Goal: Task Accomplishment & Management: Complete application form

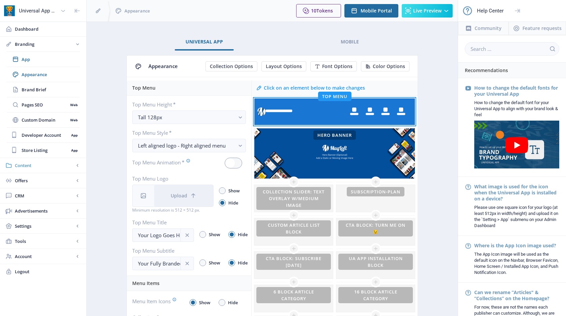
click at [57, 164] on span "Content" at bounding box center [44, 165] width 59 height 7
click at [50, 90] on span "Collections" at bounding box center [51, 89] width 58 height 7
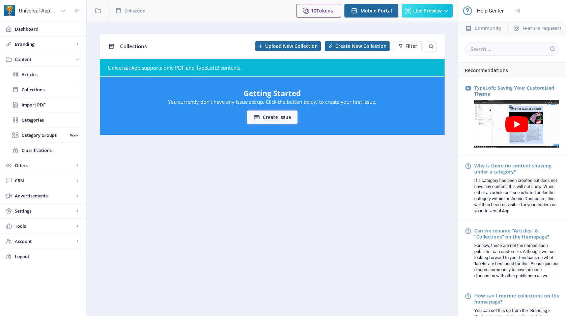
click at [273, 117] on button "Create issue" at bounding box center [272, 117] width 51 height 13
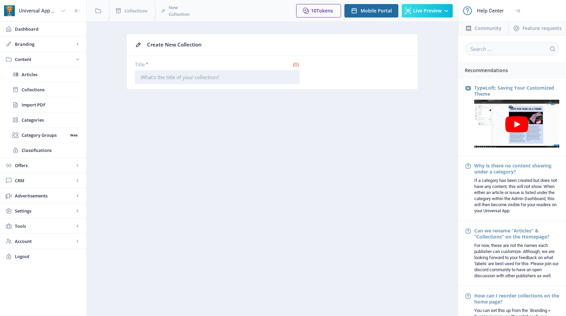
click at [206, 79] on input "Title *" at bounding box center [217, 76] width 165 height 13
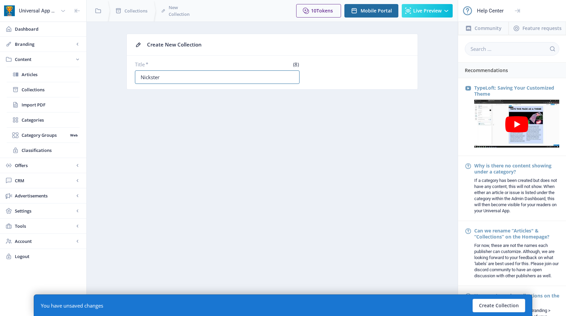
type input "Nickster"
click at [507, 305] on button "Create Collection" at bounding box center [498, 305] width 53 height 13
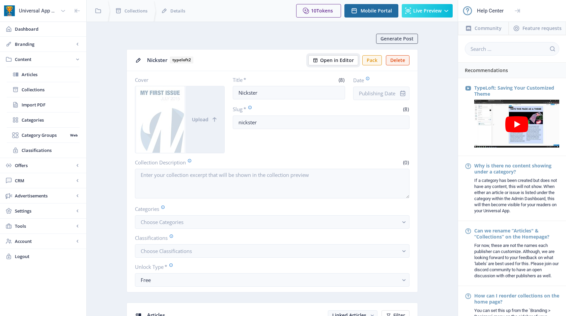
click at [334, 61] on span "Open in Editor" at bounding box center [337, 60] width 34 height 5
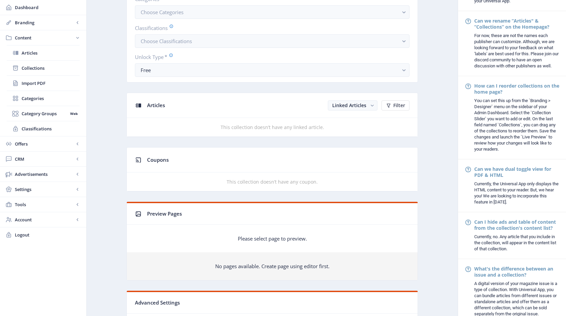
scroll to position [211, 0]
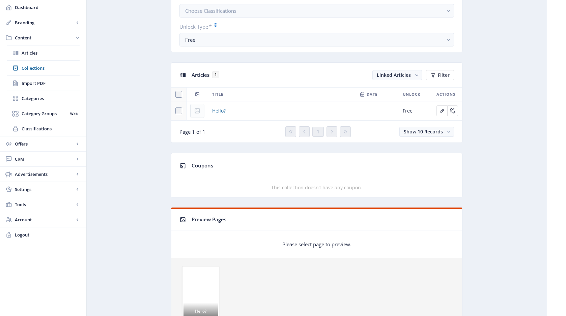
scroll to position [242, 0]
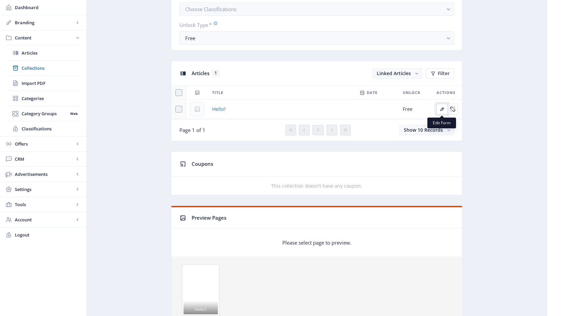
click at [440, 111] on icon "Edit page" at bounding box center [442, 110] width 4 height 4
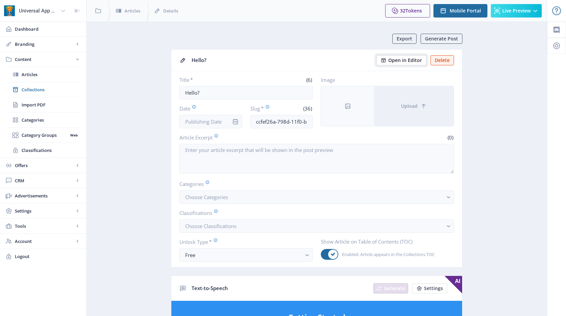
click at [397, 60] on span "Open in Editor" at bounding box center [405, 60] width 34 height 5
click at [65, 12] on icon at bounding box center [63, 10] width 7 height 7
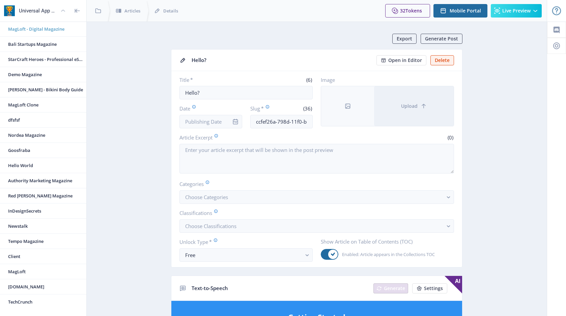
click at [47, 27] on span "MagLoft - Digital Magazine" at bounding box center [46, 29] width 76 height 7
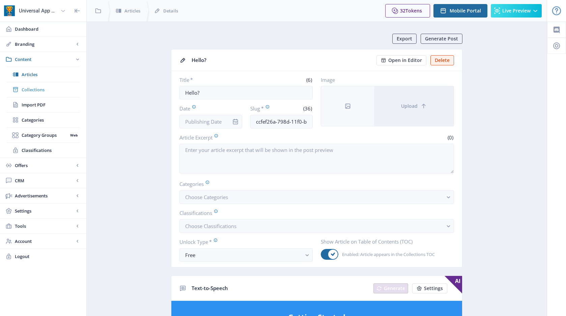
click at [39, 89] on span "Collections" at bounding box center [51, 89] width 58 height 7
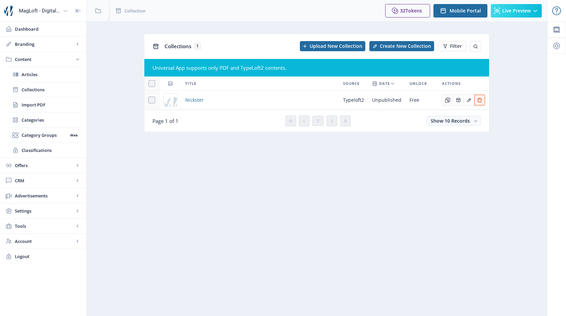
click at [62, 11] on icon at bounding box center [65, 10] width 7 height 7
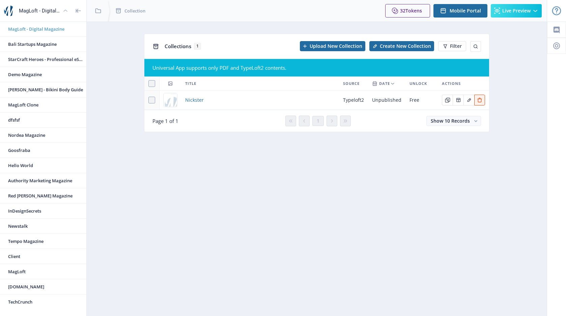
click at [48, 29] on span "MagLoft - Digital Magazine" at bounding box center [46, 29] width 76 height 7
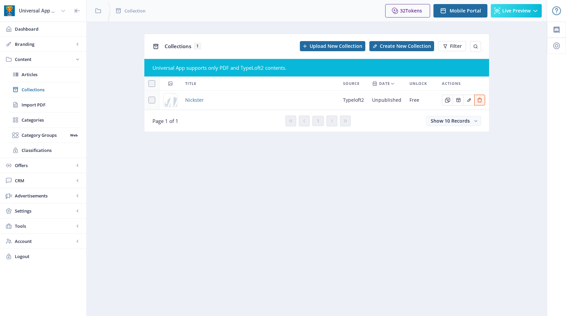
click at [63, 9] on icon at bounding box center [63, 10] width 7 height 7
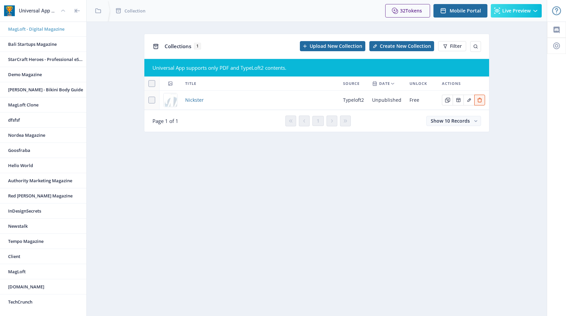
click at [46, 27] on span "MagLoft - Digital Magazine" at bounding box center [46, 29] width 76 height 7
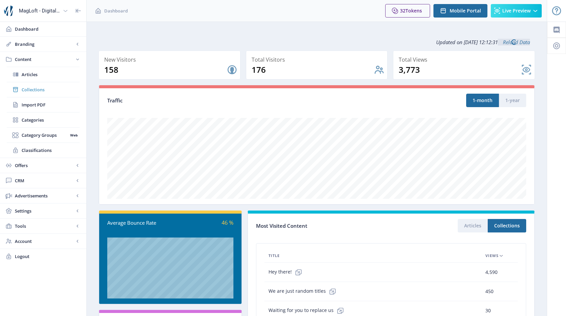
click at [32, 90] on span "Collections" at bounding box center [51, 89] width 58 height 7
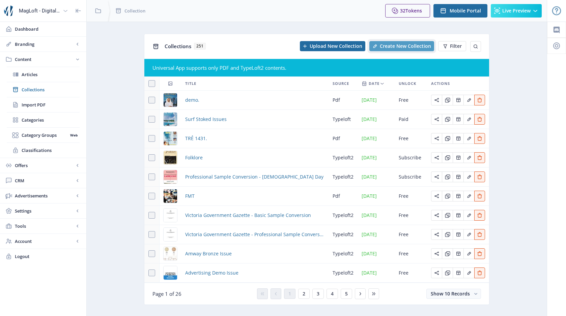
click at [406, 48] on span "Create New Collection" at bounding box center [405, 45] width 51 height 5
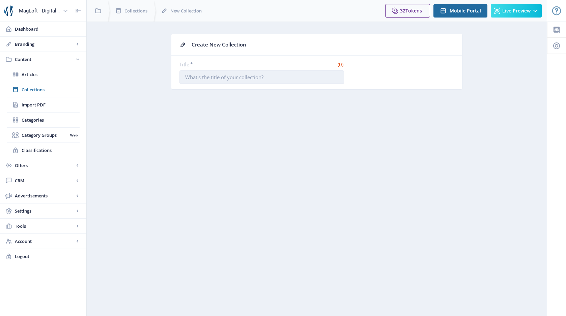
click at [255, 78] on input "Title *" at bounding box center [261, 76] width 165 height 13
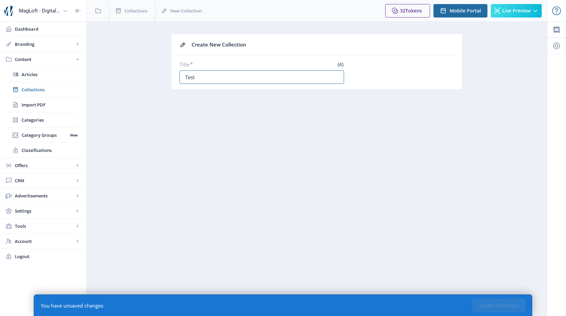
type input "Test"
click at [447, 232] on nb-layout-column "Create New Collection Title * (4) Test You have unsaved changes Create Collecti…" at bounding box center [316, 169] width 461 height 295
click at [131, 13] on span "Collections" at bounding box center [135, 10] width 23 height 7
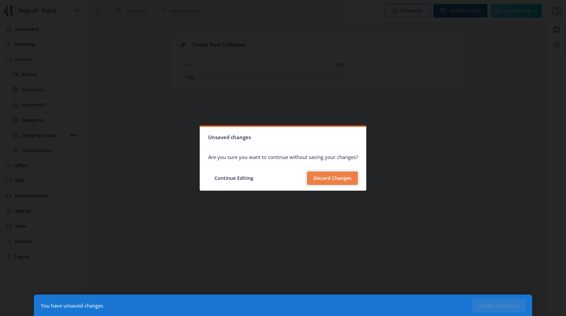
click at [325, 180] on button "Discard Changes" at bounding box center [332, 178] width 51 height 13
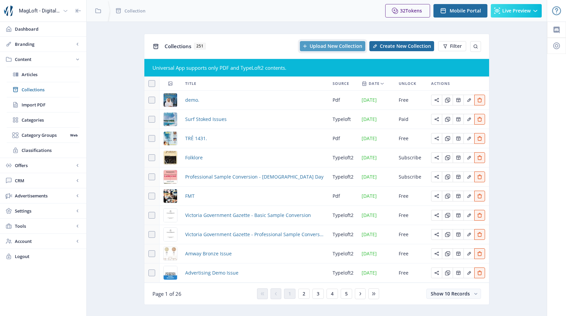
click at [324, 45] on span "Upload New Collection" at bounding box center [335, 45] width 53 height 5
click at [411, 45] on span "Create New Collection" at bounding box center [405, 45] width 51 height 5
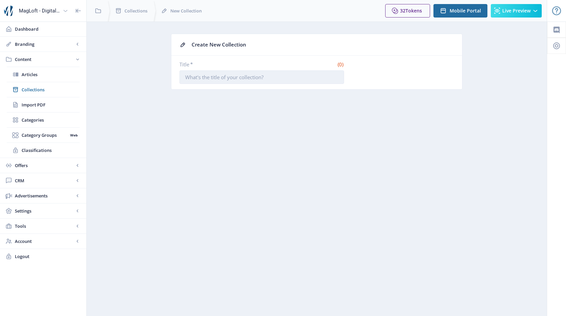
click at [278, 80] on input "Title *" at bounding box center [261, 76] width 165 height 13
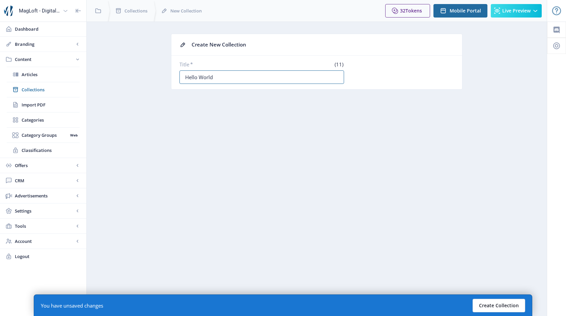
type input "Hello World"
click at [490, 305] on button "Create Collection" at bounding box center [498, 305] width 53 height 13
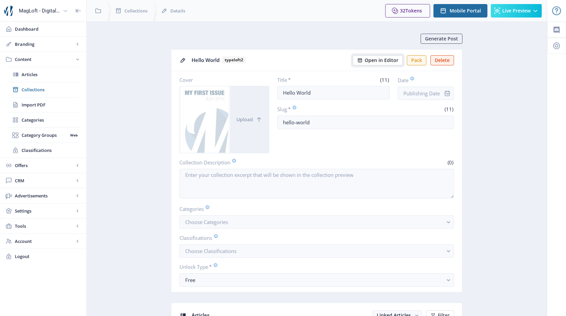
click at [372, 59] on span "Open in Editor" at bounding box center [381, 60] width 34 height 5
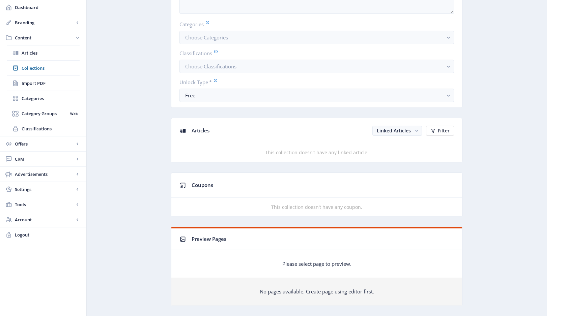
scroll to position [172, 0]
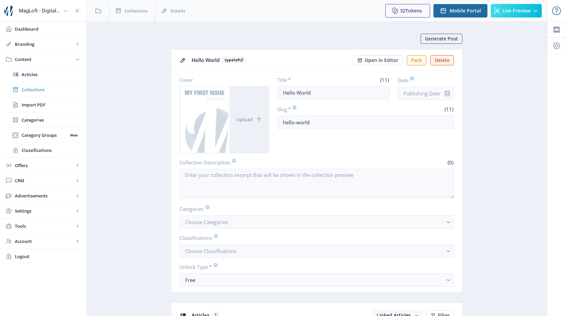
click at [39, 91] on span "Collections" at bounding box center [51, 89] width 58 height 7
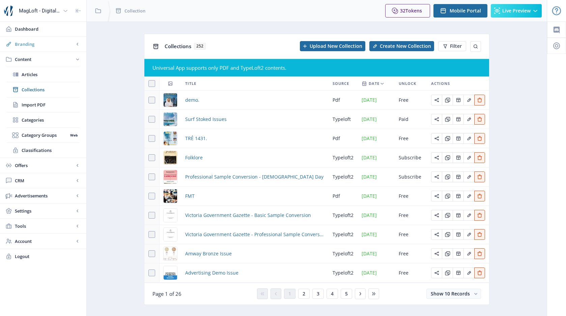
click at [35, 43] on span "Branding" at bounding box center [44, 44] width 59 height 7
click at [39, 74] on span "Appearance" at bounding box center [51, 74] width 58 height 7
